Goal: Information Seeking & Learning: Find specific fact

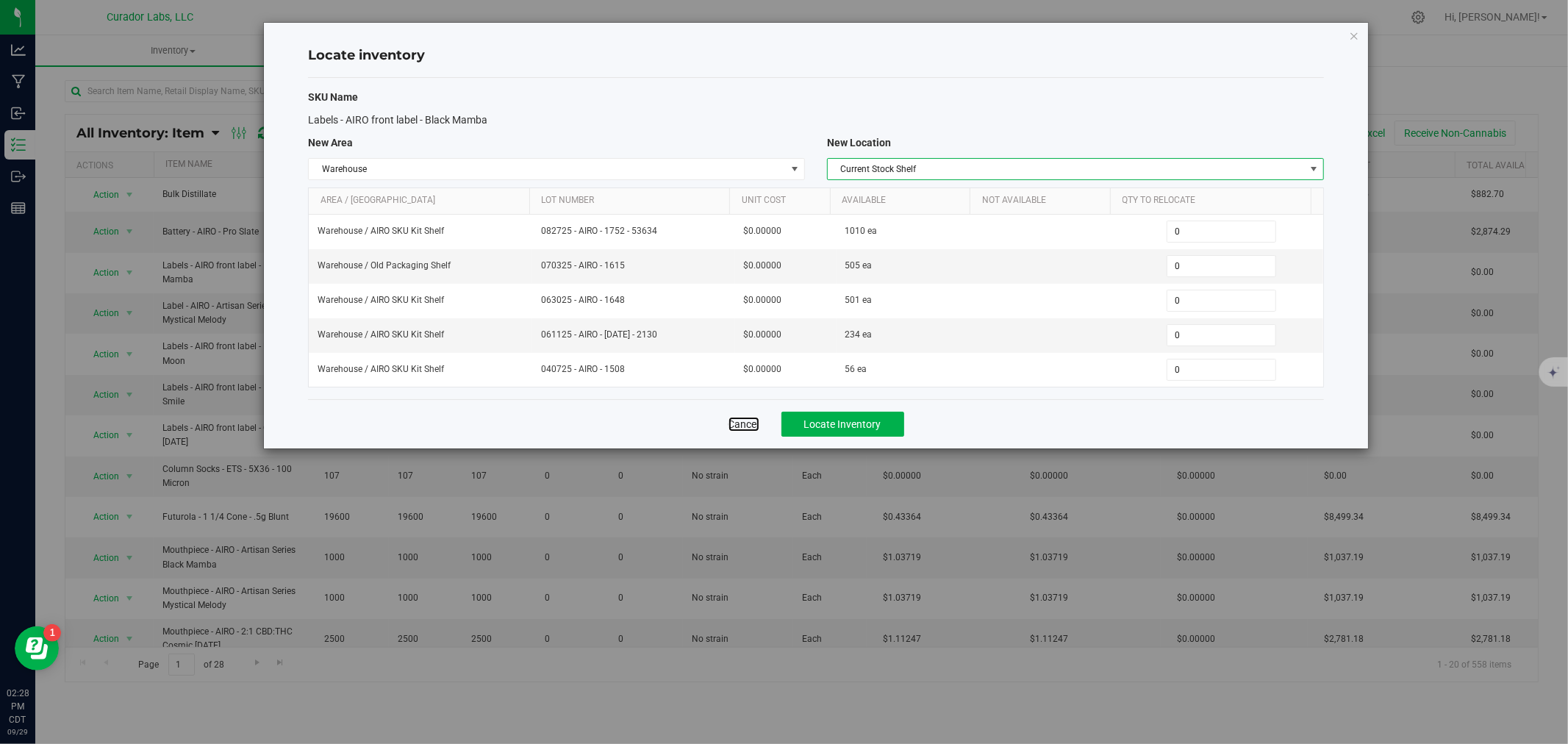
click at [740, 425] on link "Cancel" at bounding box center [744, 424] width 31 height 15
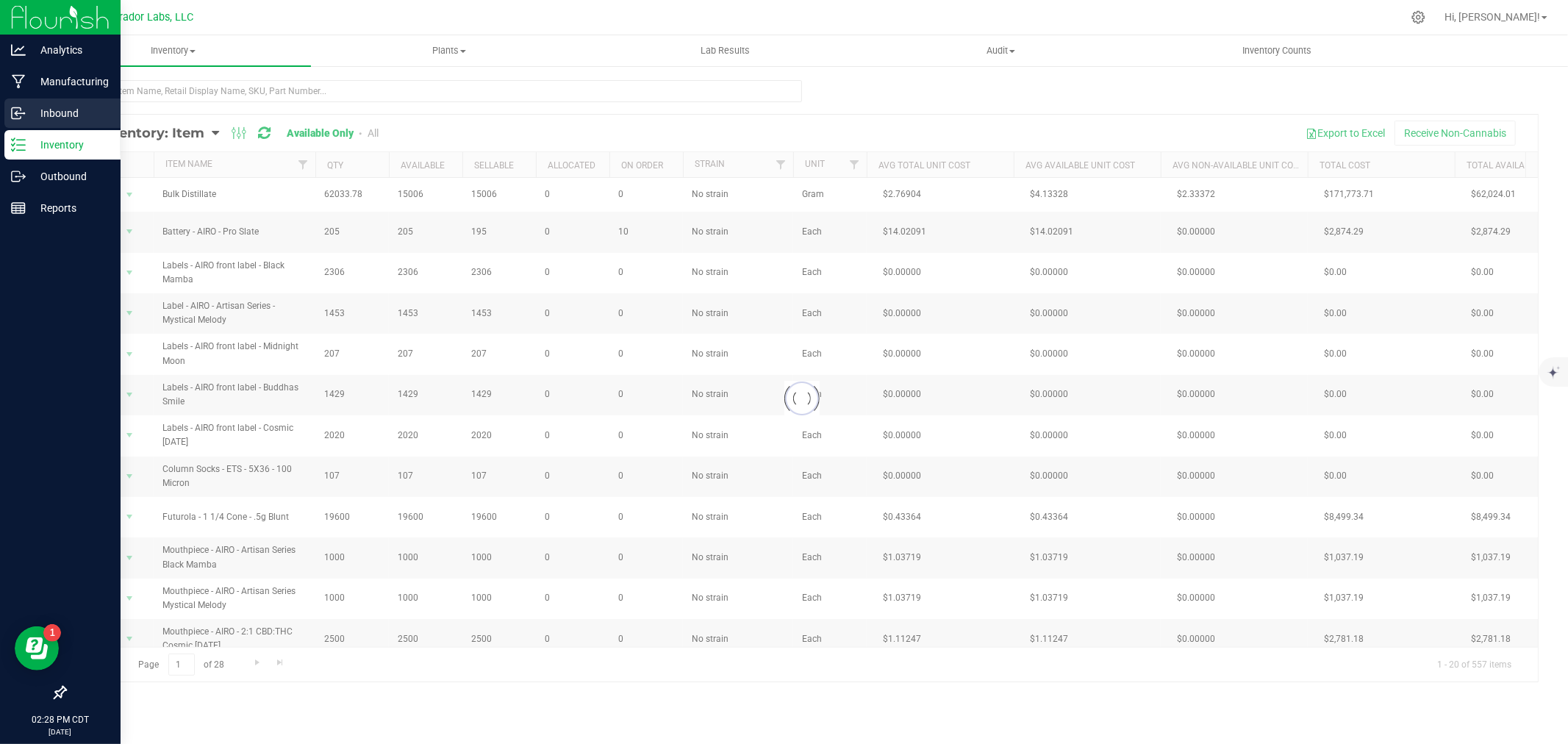
click at [16, 120] on div "Inbound" at bounding box center [62, 113] width 116 height 29
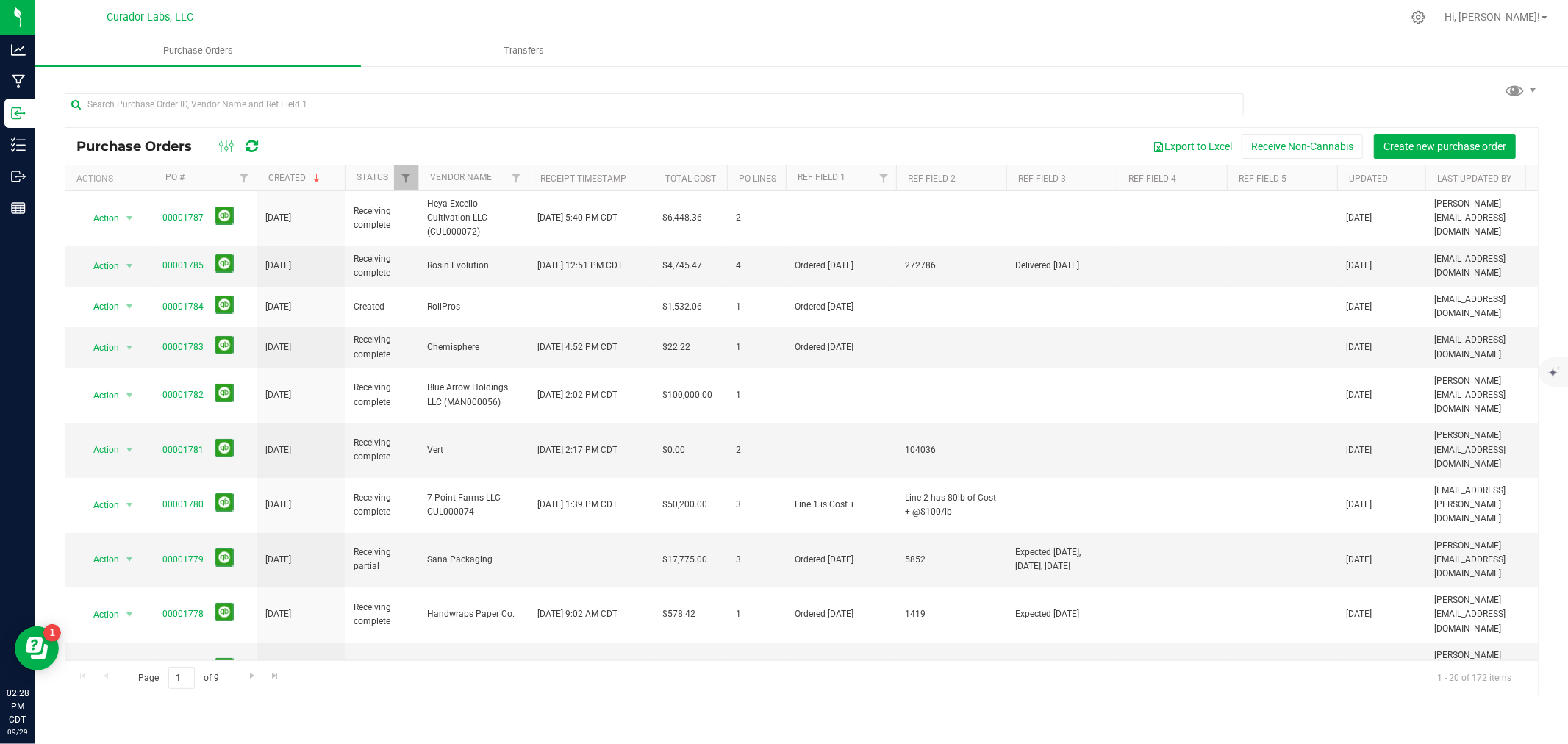
click at [325, 143] on div "Export to Excel Receive Non-Cannabis Create new purchase order" at bounding box center [901, 146] width 1253 height 25
click at [340, 113] on input "text" at bounding box center [654, 104] width 1179 height 22
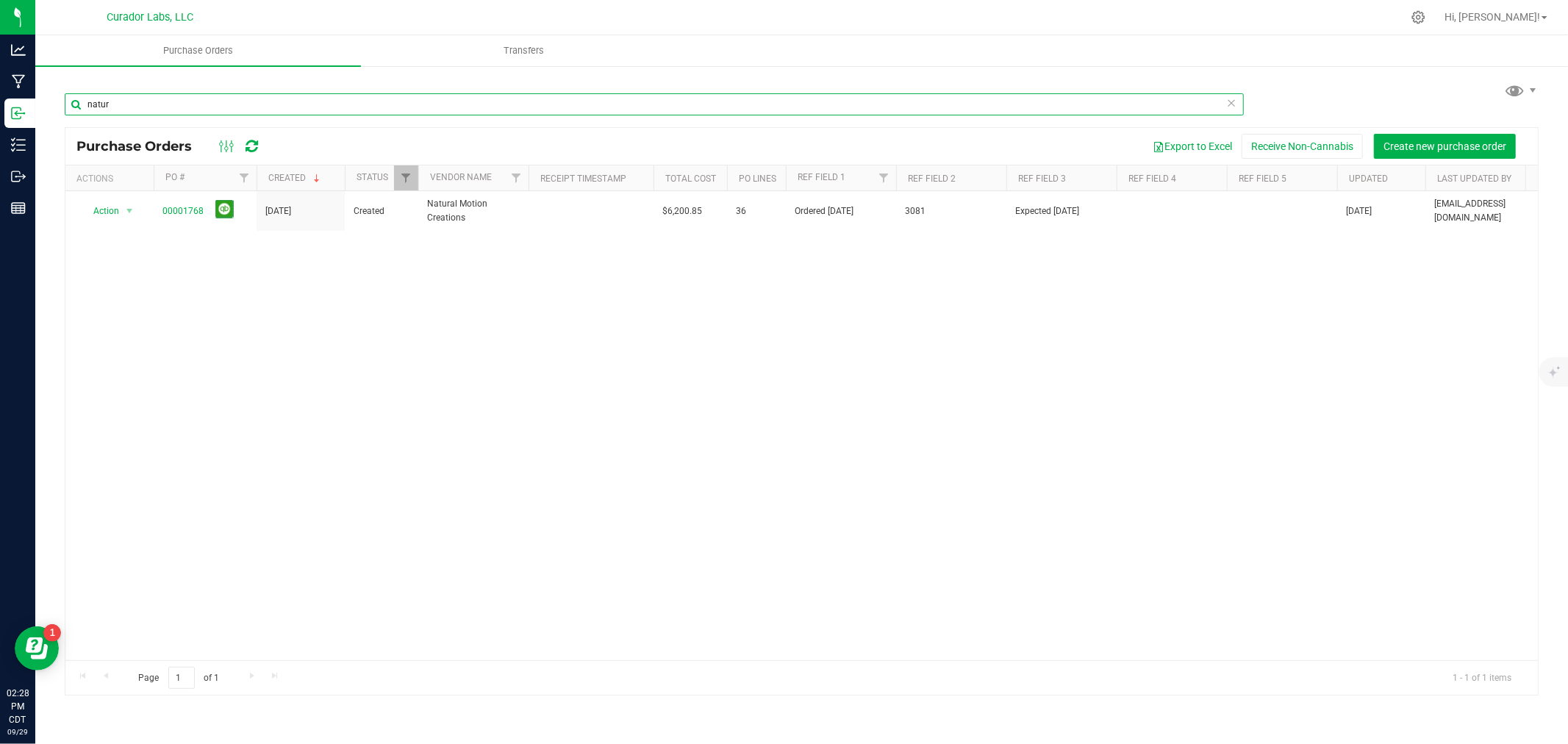
type input "natur"
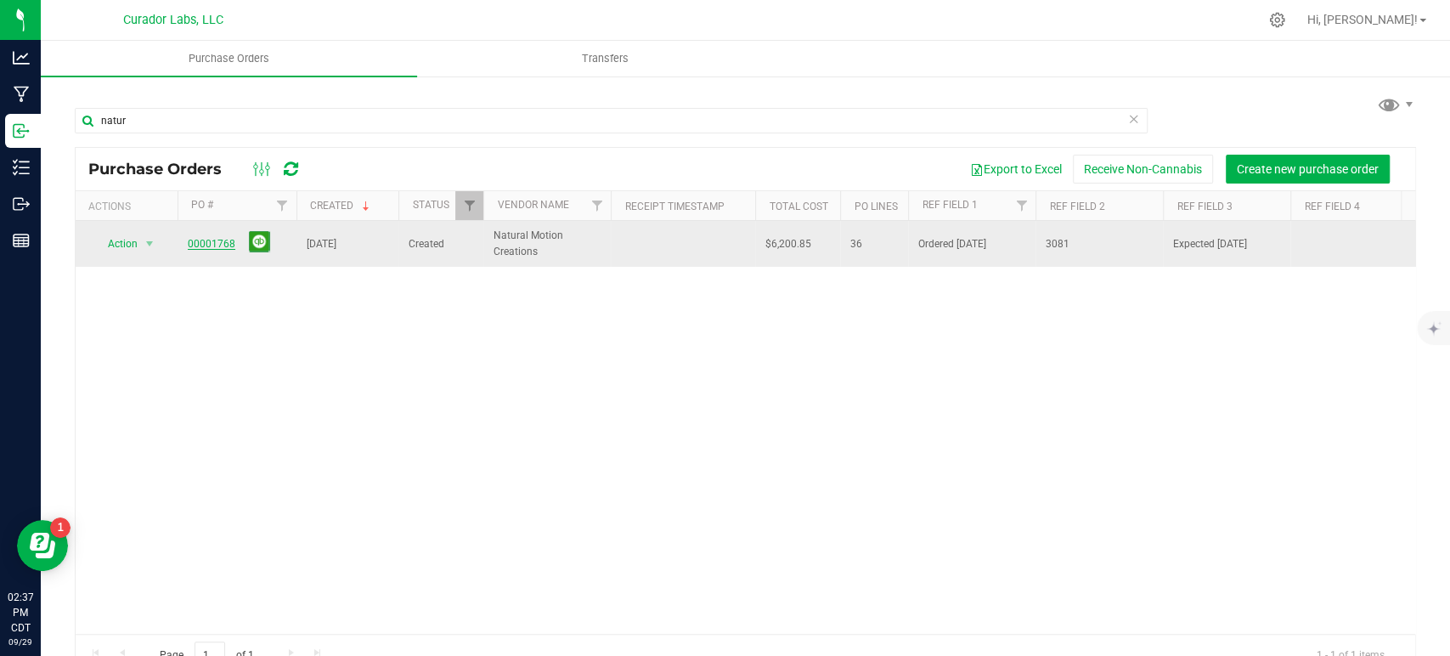
click at [224, 243] on link "00001768" at bounding box center [212, 244] width 48 height 12
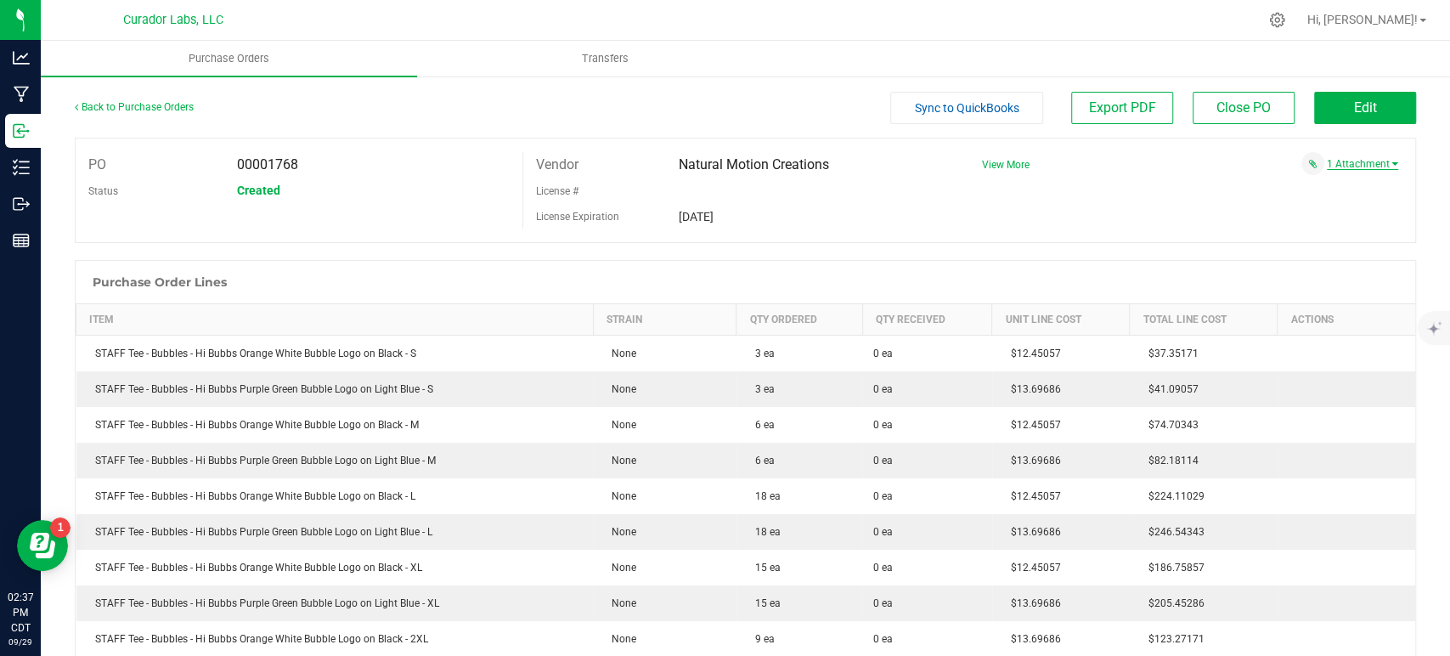
click at [1353, 164] on link "1 Attachment" at bounding box center [1362, 164] width 71 height 12
click at [1333, 184] on span "Invoice 3081.pdf" at bounding box center [1340, 185] width 69 height 11
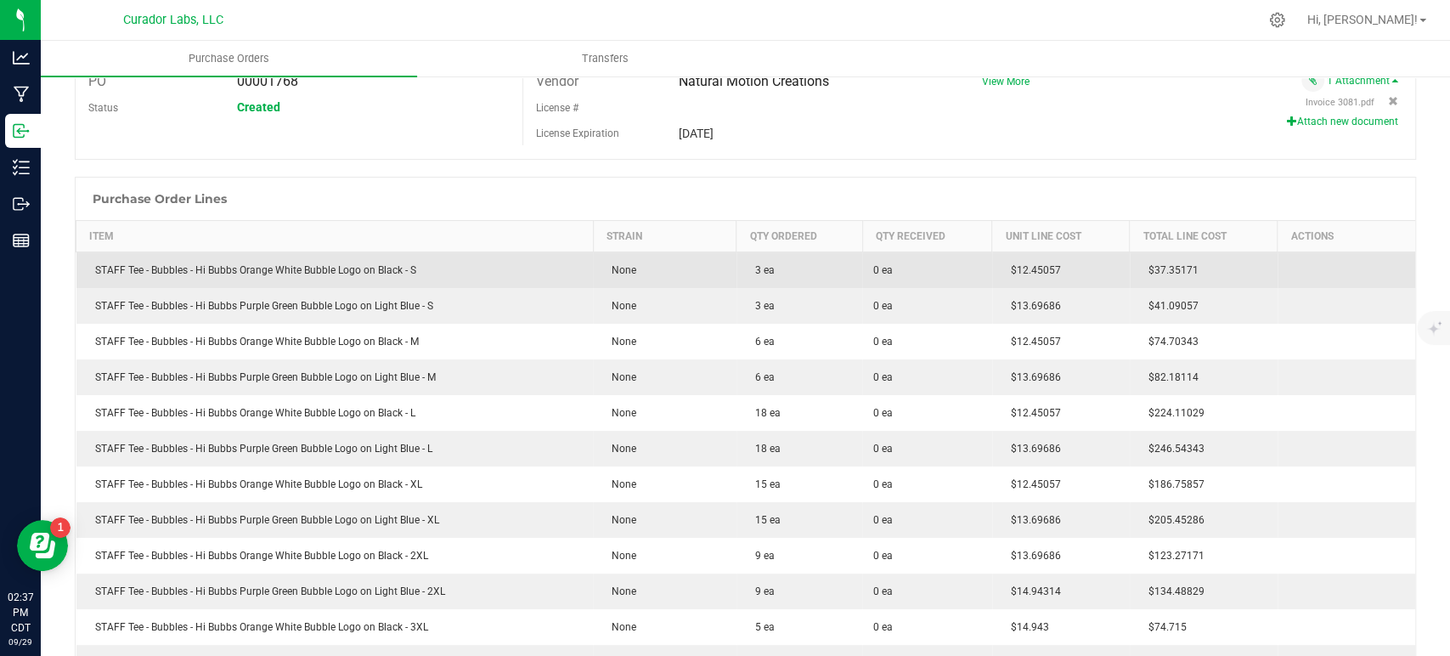
scroll to position [94, 0]
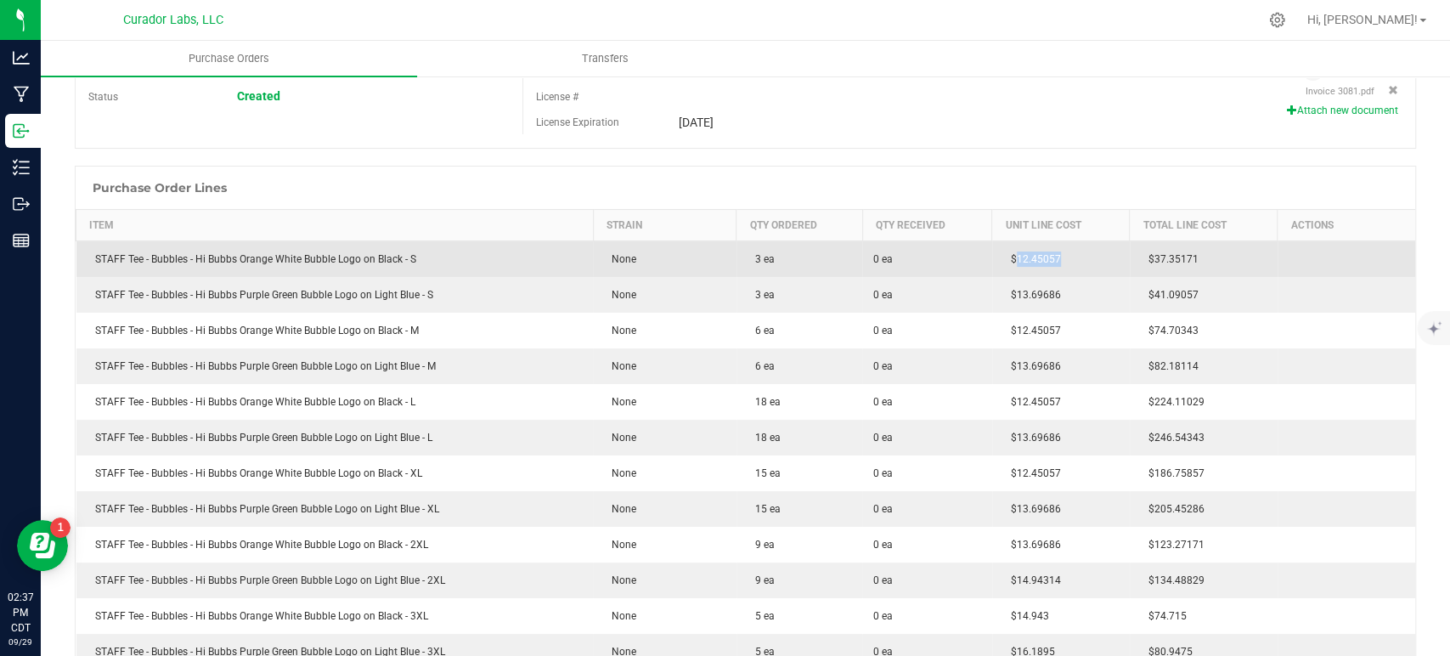
drag, startPoint x: 1026, startPoint y: 252, endPoint x: 1007, endPoint y: 257, distance: 20.0
click at [1002, 255] on td "$12.45057" at bounding box center [1061, 259] width 138 height 37
click at [1045, 270] on td "$12.45057" at bounding box center [1061, 259] width 138 height 37
drag, startPoint x: 1066, startPoint y: 260, endPoint x: 998, endPoint y: 262, distance: 67.1
click at [998, 262] on td "$12.45057" at bounding box center [1061, 259] width 138 height 37
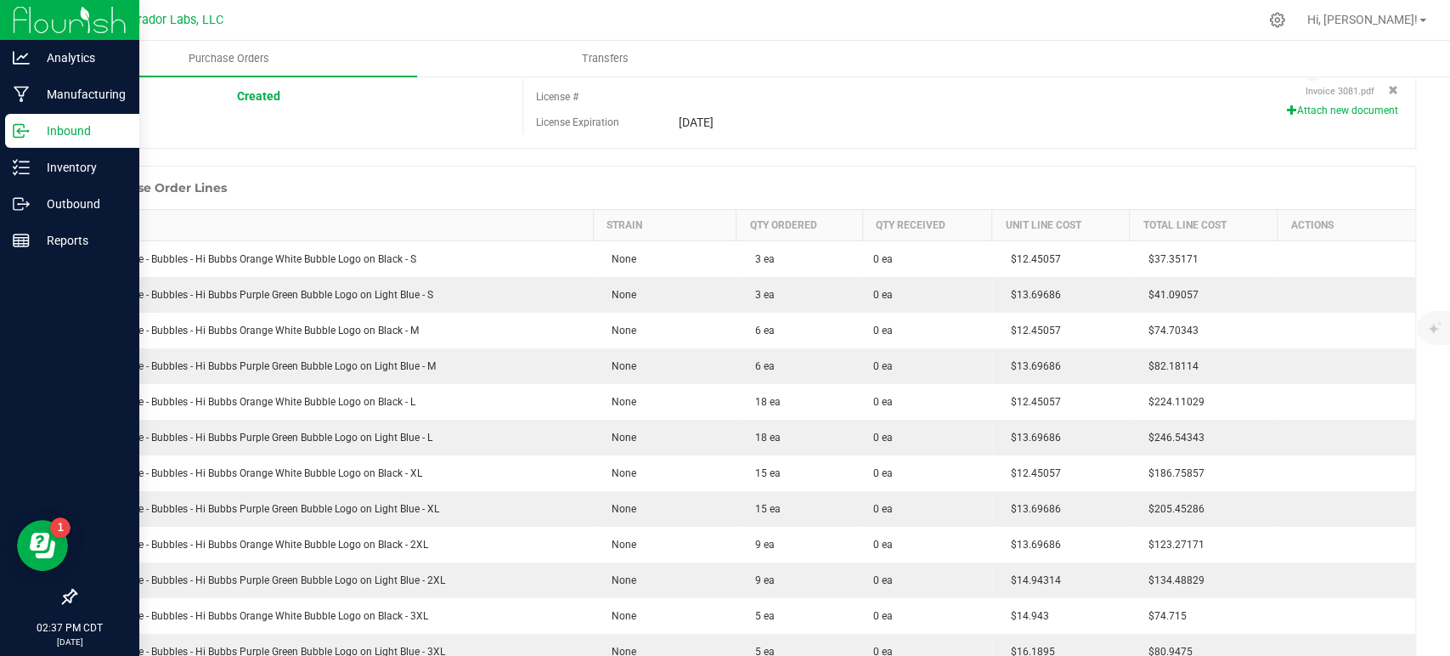
copy span "$12.45057"
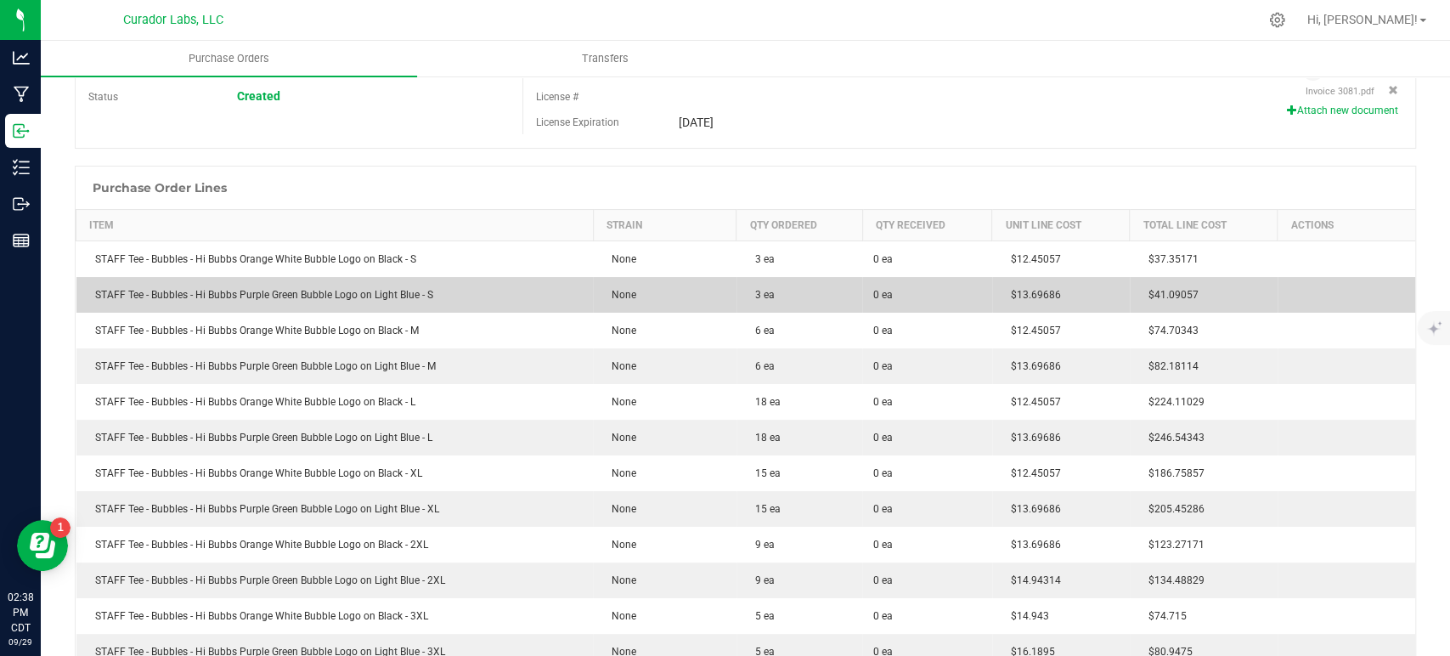
drag, startPoint x: 1060, startPoint y: 294, endPoint x: 987, endPoint y: 297, distance: 72.3
click at [992, 297] on td "$13.69686" at bounding box center [1061, 295] width 138 height 36
copy span "$13.69686"
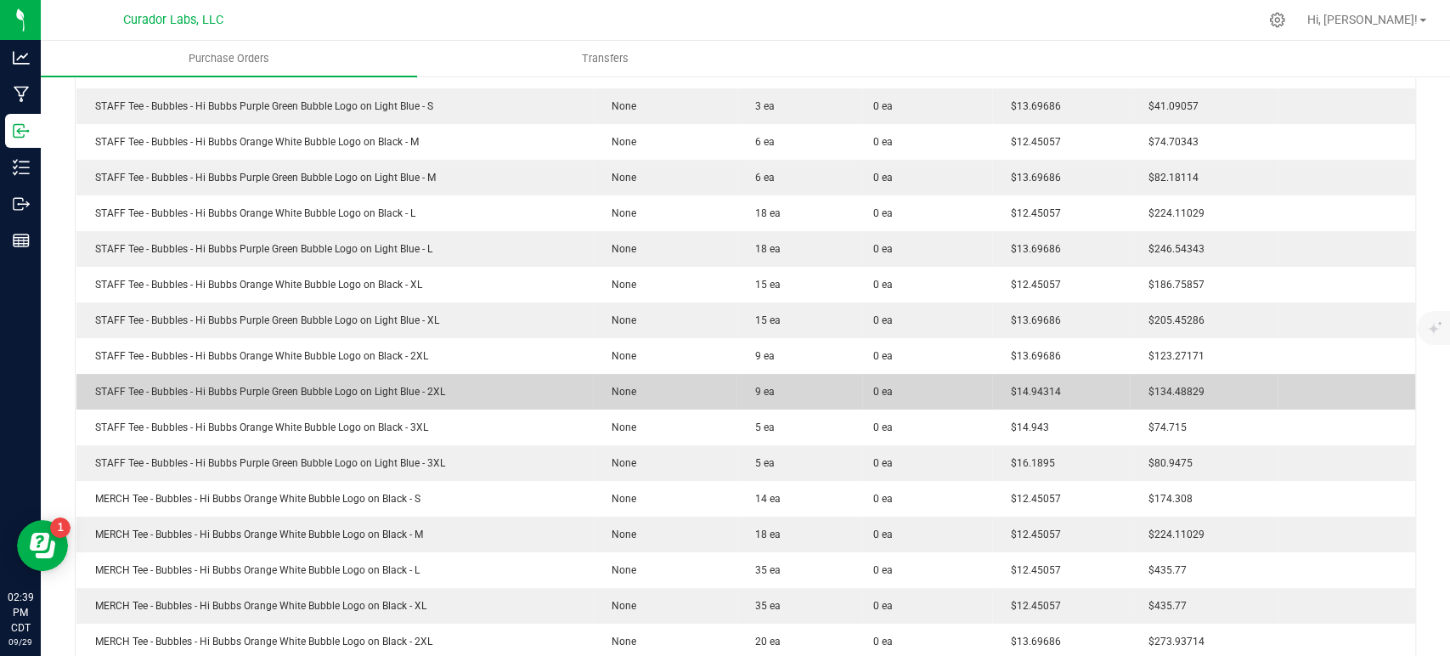
scroll to position [377, 0]
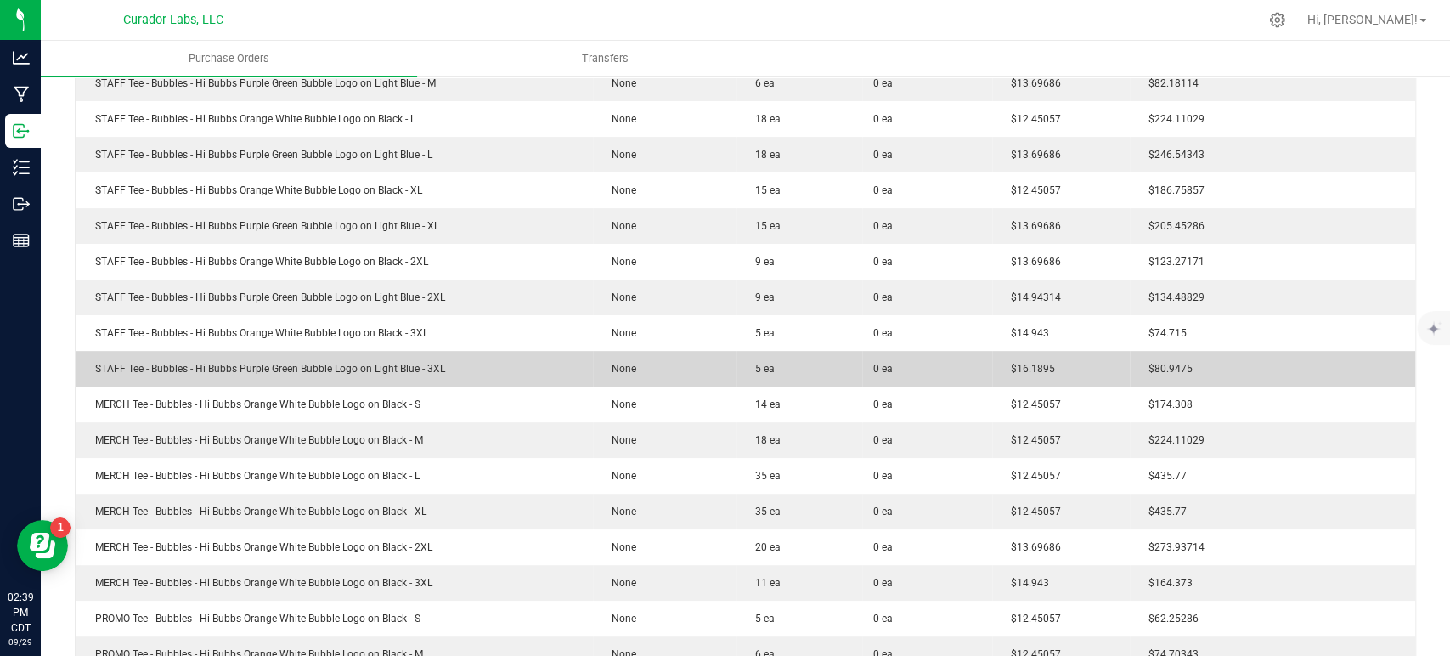
drag, startPoint x: 1055, startPoint y: 365, endPoint x: 996, endPoint y: 366, distance: 59.5
click at [996, 366] on td "$16.1895" at bounding box center [1061, 369] width 138 height 36
copy span "$16.1895"
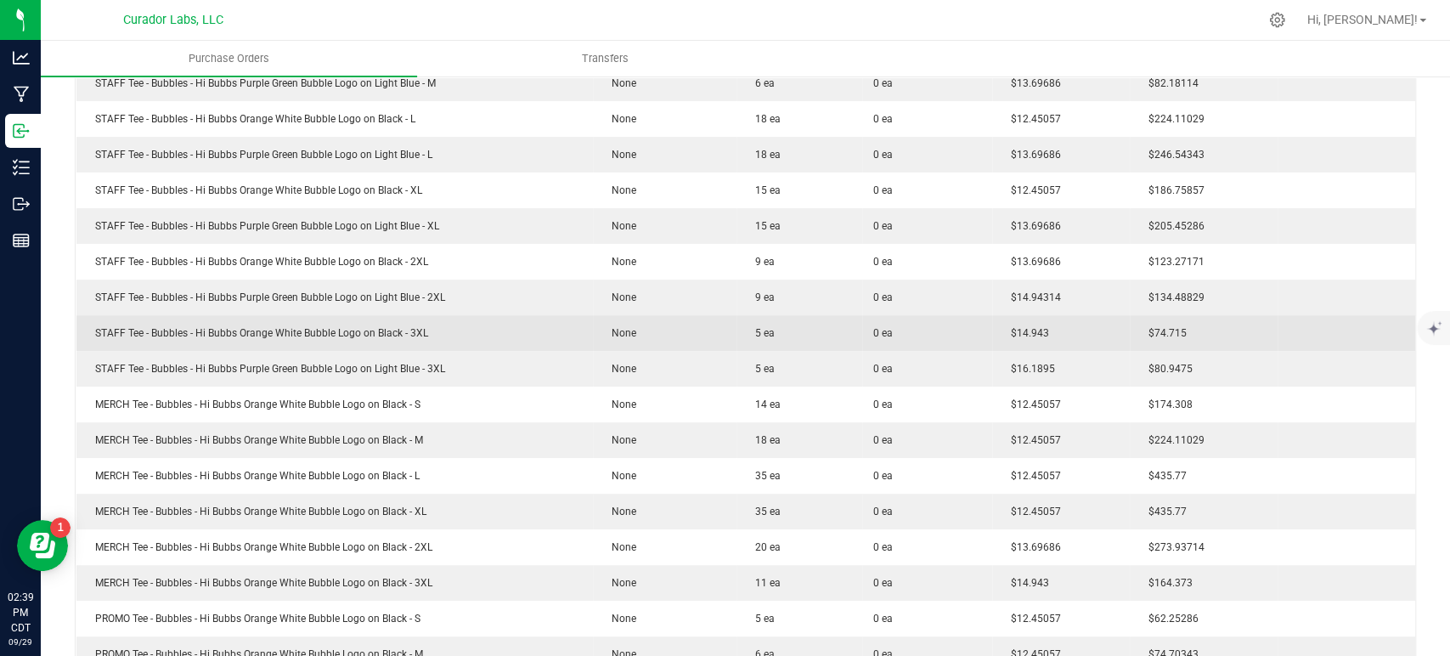
drag, startPoint x: 1056, startPoint y: 331, endPoint x: 972, endPoint y: 331, distance: 84.1
click at [972, 331] on purchase-order-line-row "STAFF Tee - Bubbles - Hi Bubbs Orange White Bubble Logo on Black - 3XL None 5 e…" at bounding box center [746, 333] width 1340 height 36
copy purchase-order-line-row "$14.943"
